Goal: Information Seeking & Learning: Check status

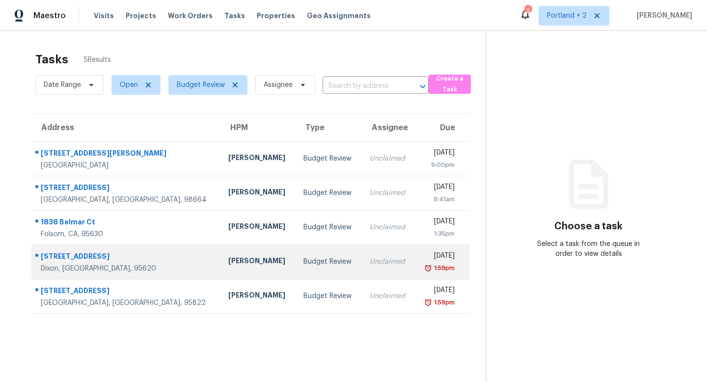
click at [141, 273] on td "[STREET_ADDRESS]" at bounding box center [125, 262] width 189 height 34
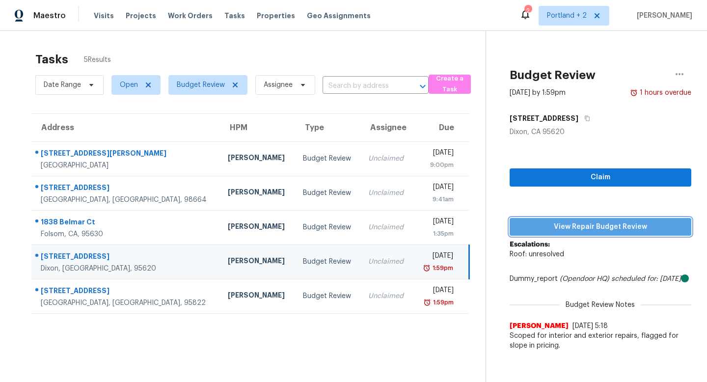
click at [563, 229] on span "View Repair Budget Review" at bounding box center [601, 227] width 166 height 12
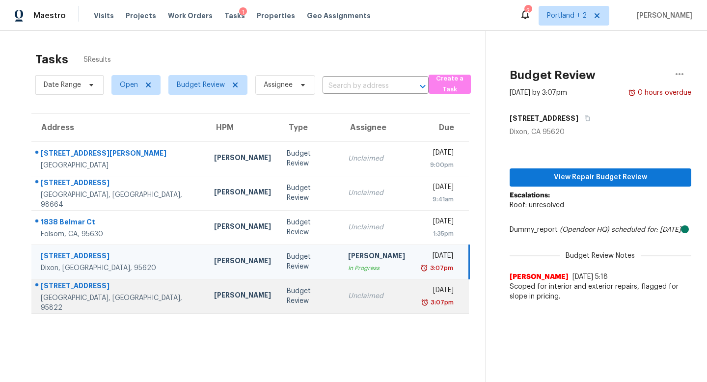
click at [287, 296] on div "Budget Review" at bounding box center [310, 296] width 46 height 20
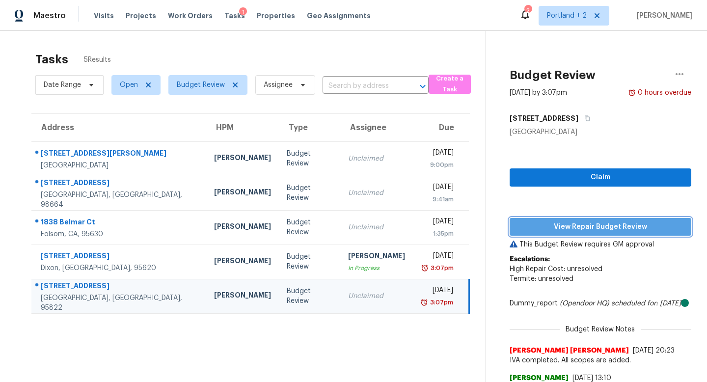
click at [637, 222] on span "View Repair Budget Review" at bounding box center [601, 227] width 166 height 12
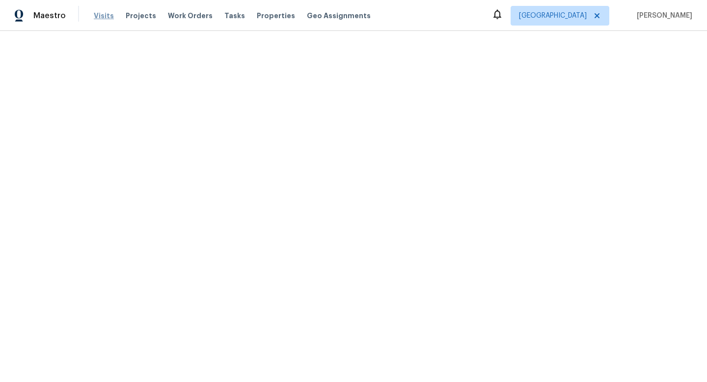
click at [104, 20] on span "Visits" at bounding box center [104, 16] width 20 height 10
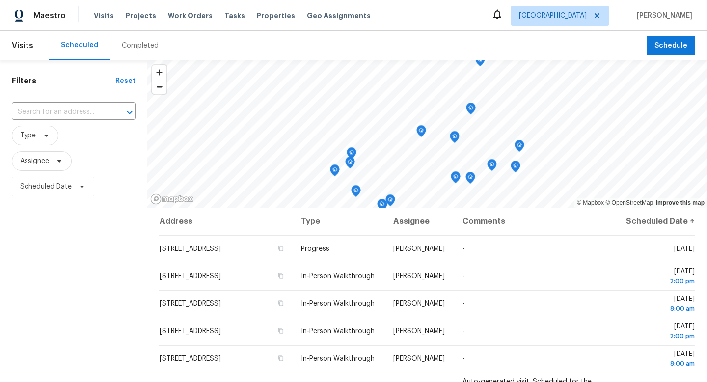
click at [146, 49] on div "Completed" at bounding box center [140, 46] width 37 height 10
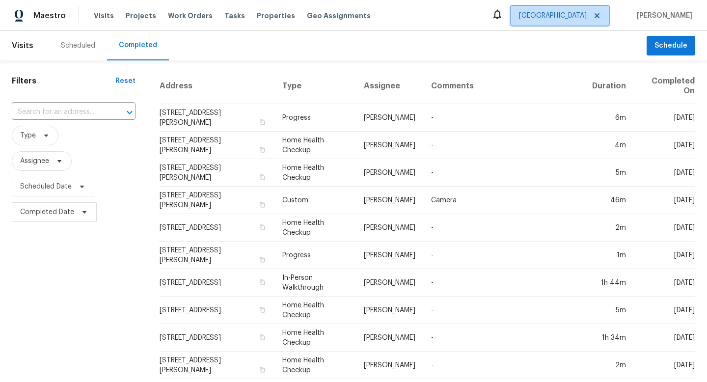
click at [568, 11] on span "Portland" at bounding box center [553, 16] width 68 height 10
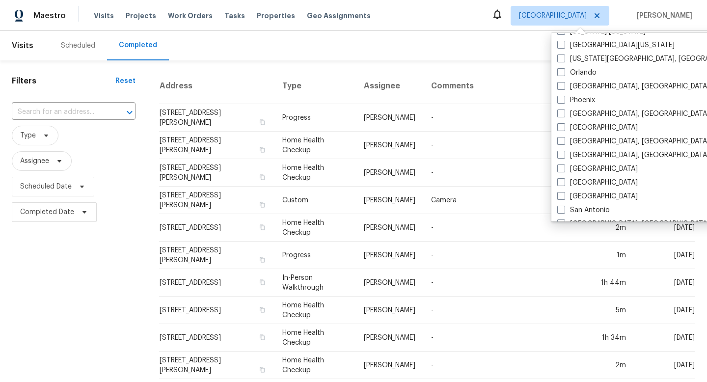
scroll to position [672, 0]
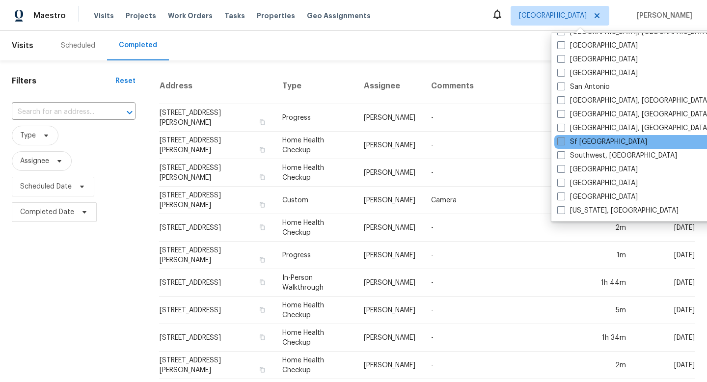
click at [582, 137] on label "Sf Bay Area" at bounding box center [602, 142] width 90 height 10
click at [564, 137] on input "Sf Bay Area" at bounding box center [560, 140] width 6 height 6
checkbox input "true"
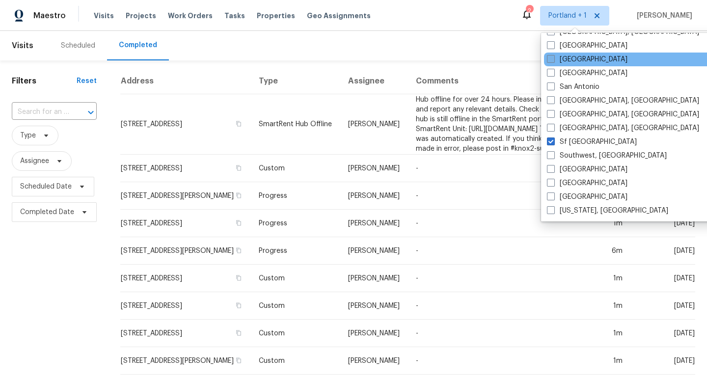
click at [554, 61] on span at bounding box center [551, 59] width 8 height 8
click at [554, 61] on input "Sacramento" at bounding box center [550, 58] width 6 height 6
checkbox input "true"
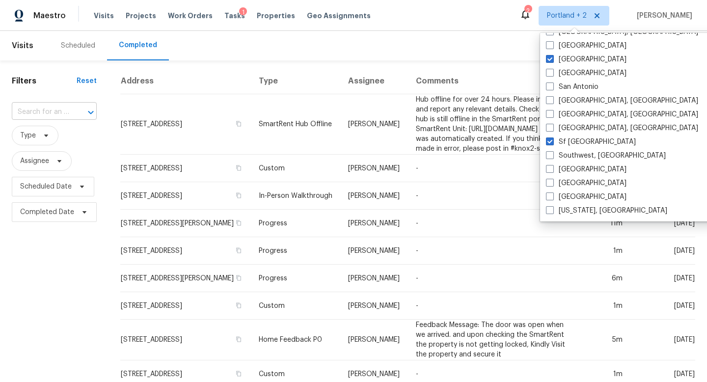
click at [63, 111] on input "text" at bounding box center [40, 112] width 57 height 15
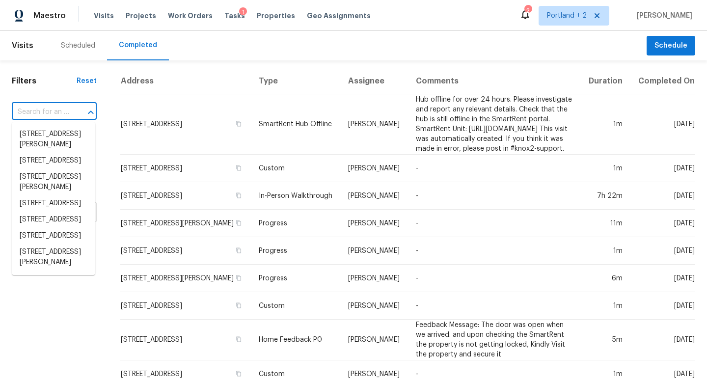
paste input "7525 Muirfield Way, Sacramento, CA 95822"
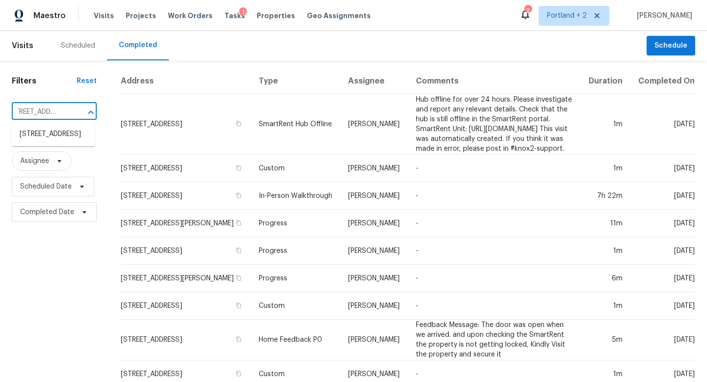
type input "7525 Muirfield Way, Sacramento, CA 95822"
click at [50, 142] on li "7525 Muirfield Way, Sacramento, CA 95822" at bounding box center [53, 134] width 83 height 16
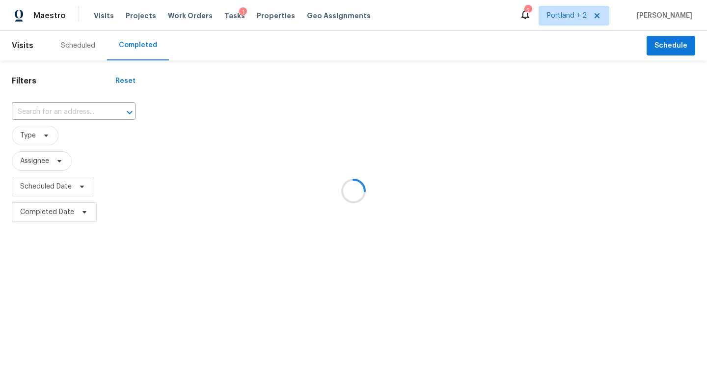
type input "7525 Muirfield Way, Sacramento, CA 95822"
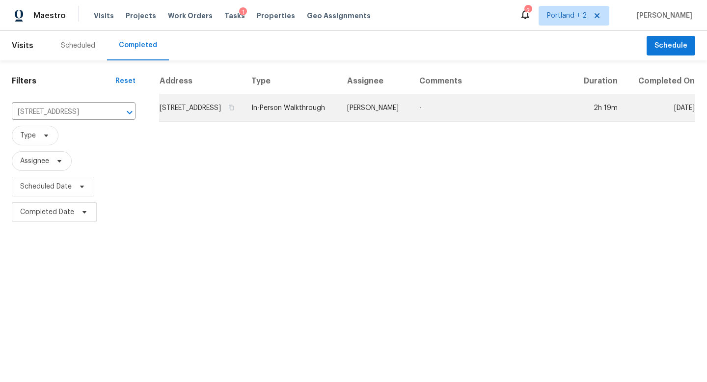
click at [243, 122] on td "7525 Muirfield Way, Sacramento, CA 95822" at bounding box center [201, 108] width 84 height 28
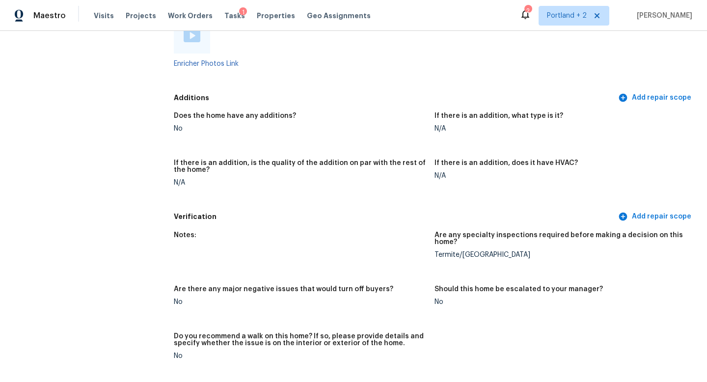
scroll to position [1926, 0]
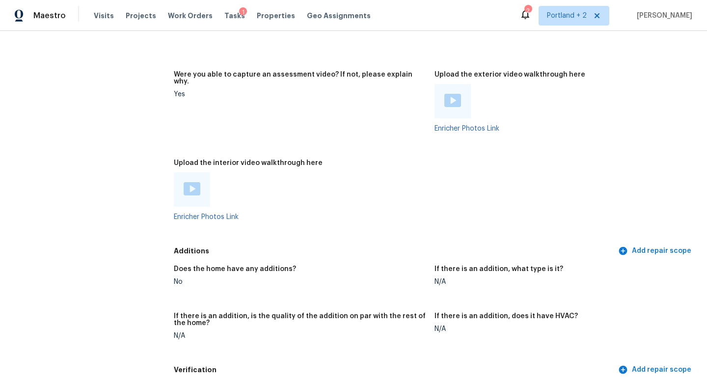
click at [453, 91] on div at bounding box center [453, 101] width 36 height 34
click at [451, 94] on img at bounding box center [452, 100] width 17 height 13
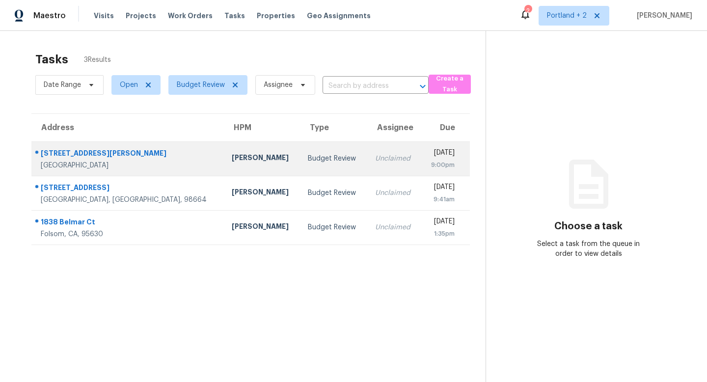
click at [224, 143] on td "[PERSON_NAME]" at bounding box center [262, 158] width 76 height 34
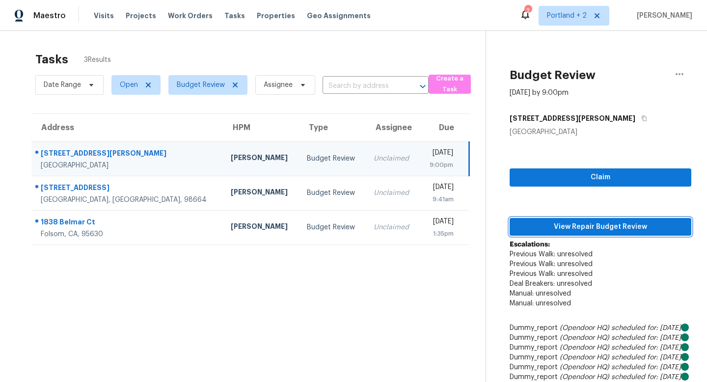
click at [576, 227] on span "View Repair Budget Review" at bounding box center [601, 227] width 166 height 12
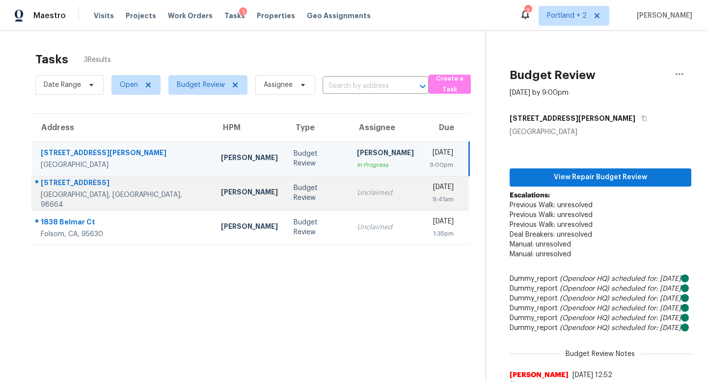
click at [213, 196] on td "[PERSON_NAME]" at bounding box center [249, 193] width 73 height 34
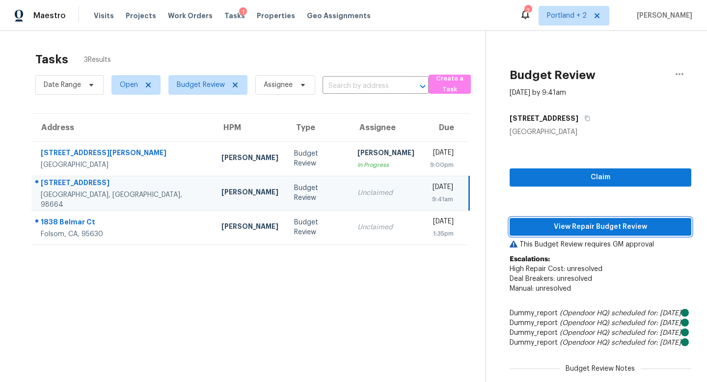
click at [556, 226] on span "View Repair Budget Review" at bounding box center [601, 227] width 166 height 12
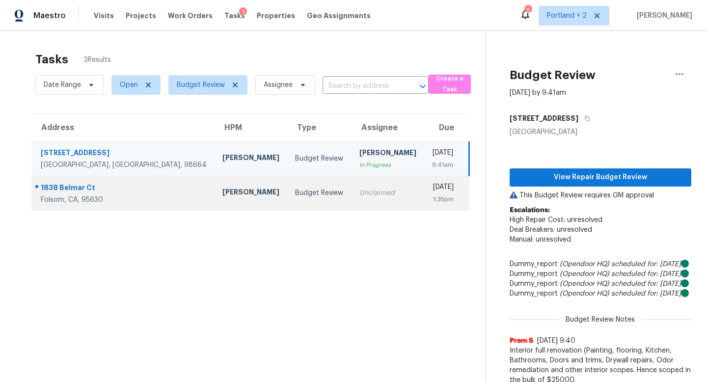
click at [111, 191] on div "1838 Belmar Ct" at bounding box center [124, 189] width 166 height 12
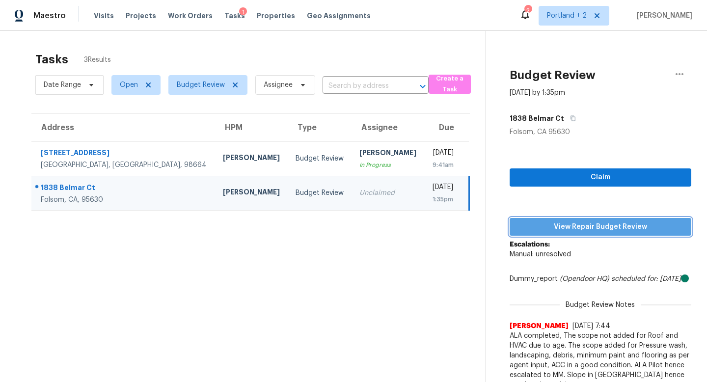
click at [642, 229] on span "View Repair Budget Review" at bounding box center [601, 227] width 166 height 12
